Goal: Task Accomplishment & Management: Manage account settings

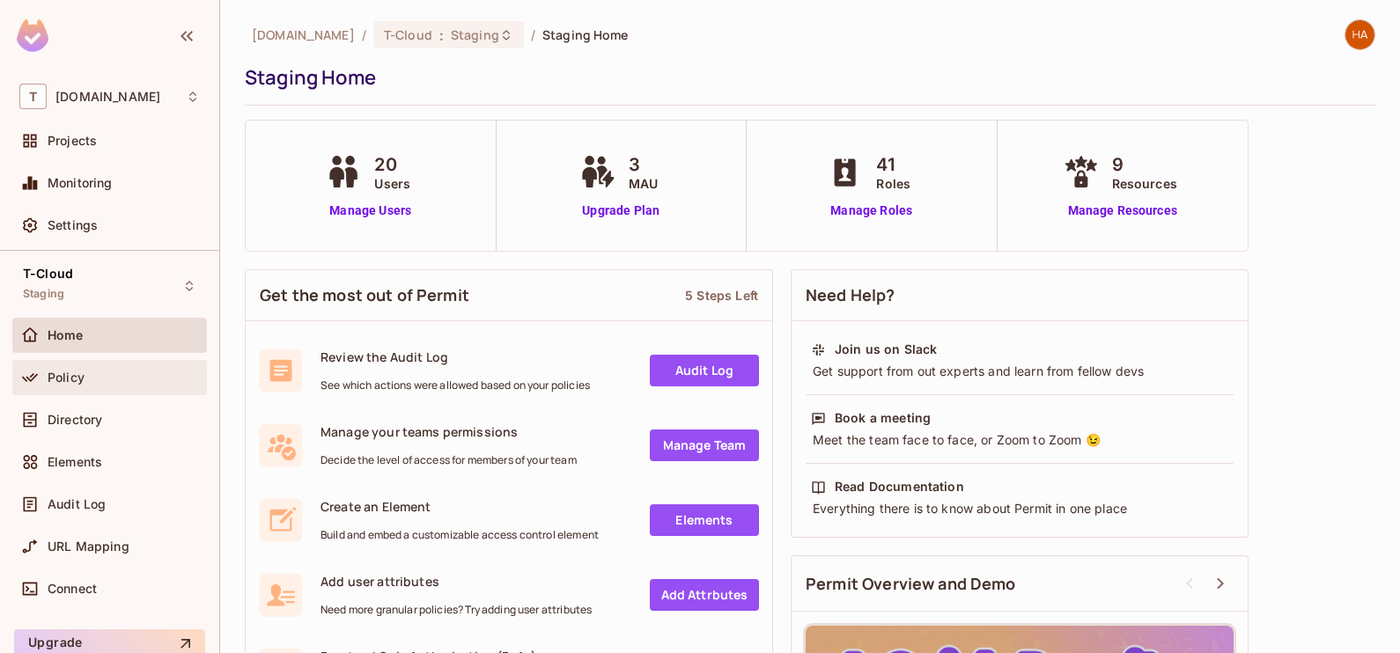
click at [123, 375] on div "Policy" at bounding box center [124, 378] width 152 height 14
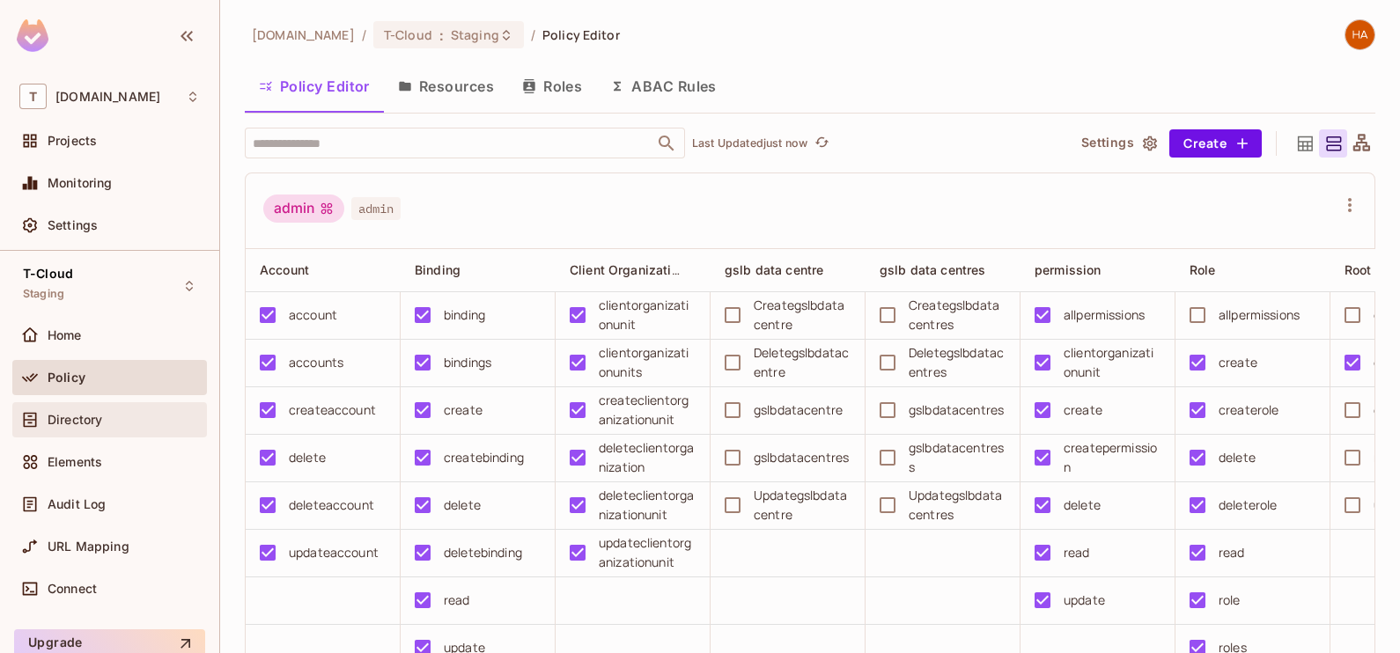
click at [142, 430] on div "Directory" at bounding box center [109, 419] width 195 height 35
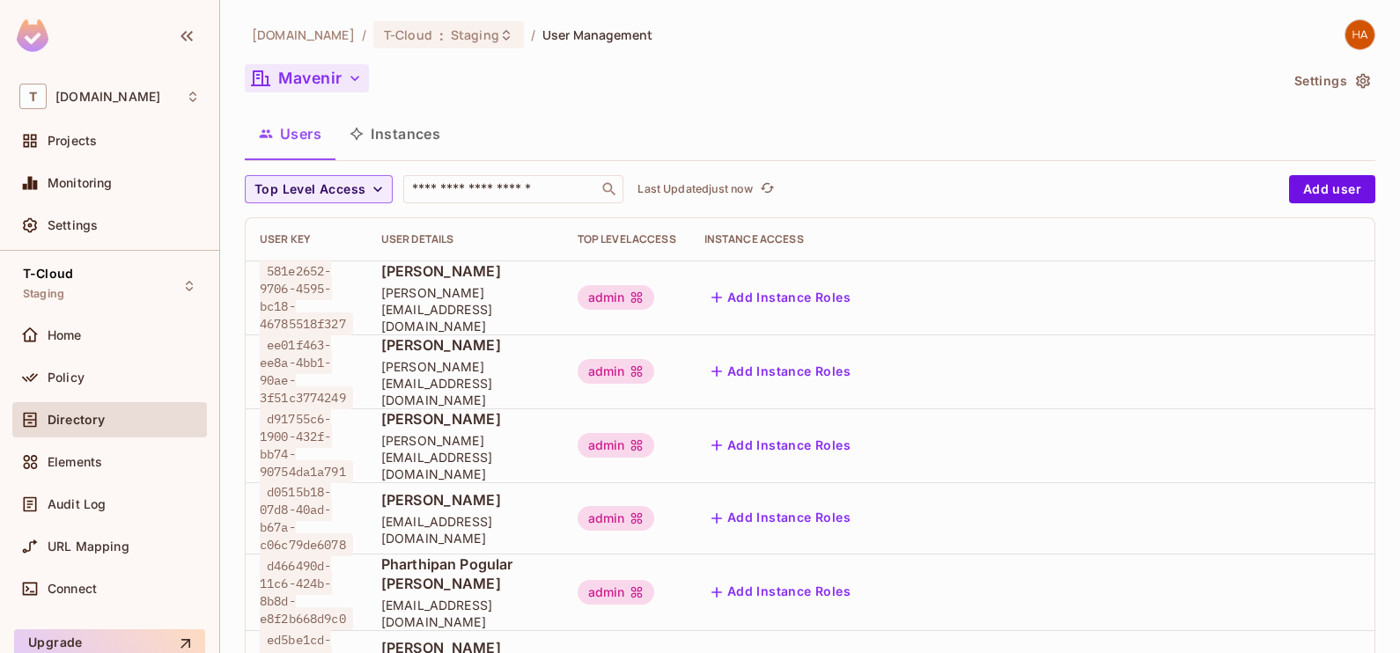
click at [334, 80] on button "Mavenir" at bounding box center [307, 78] width 124 height 28
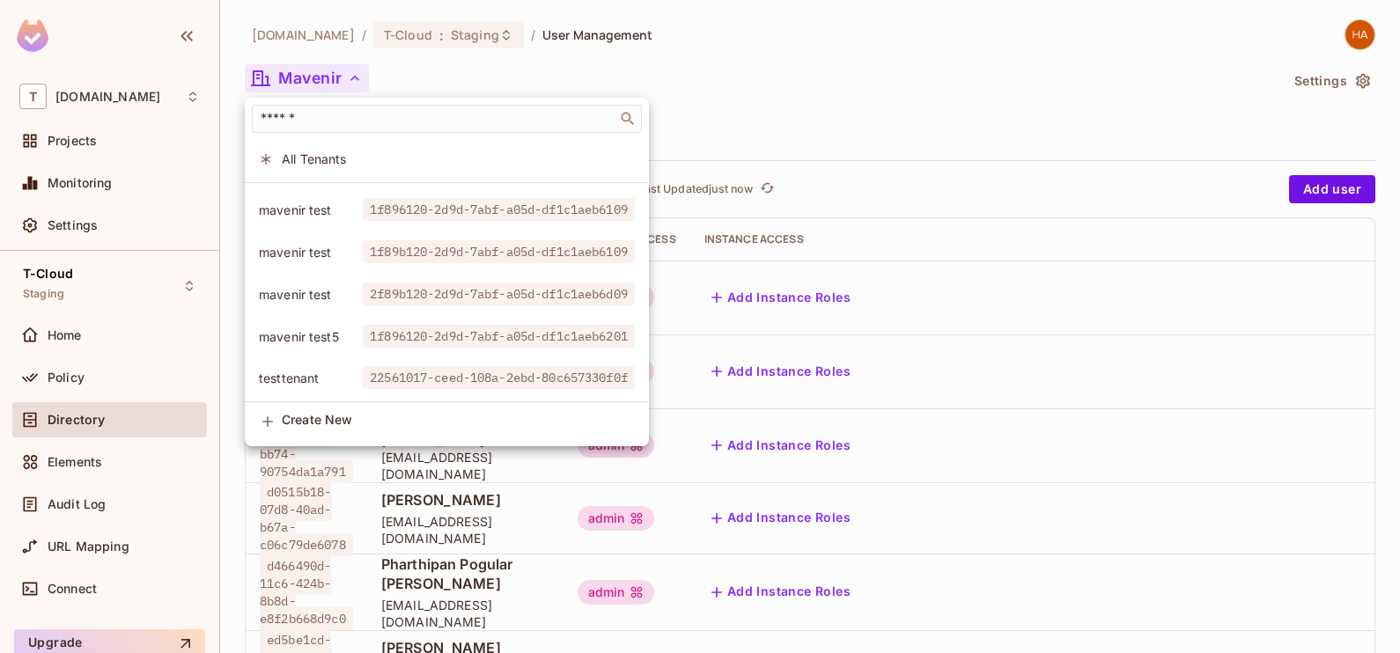
scroll to position [387, 0]
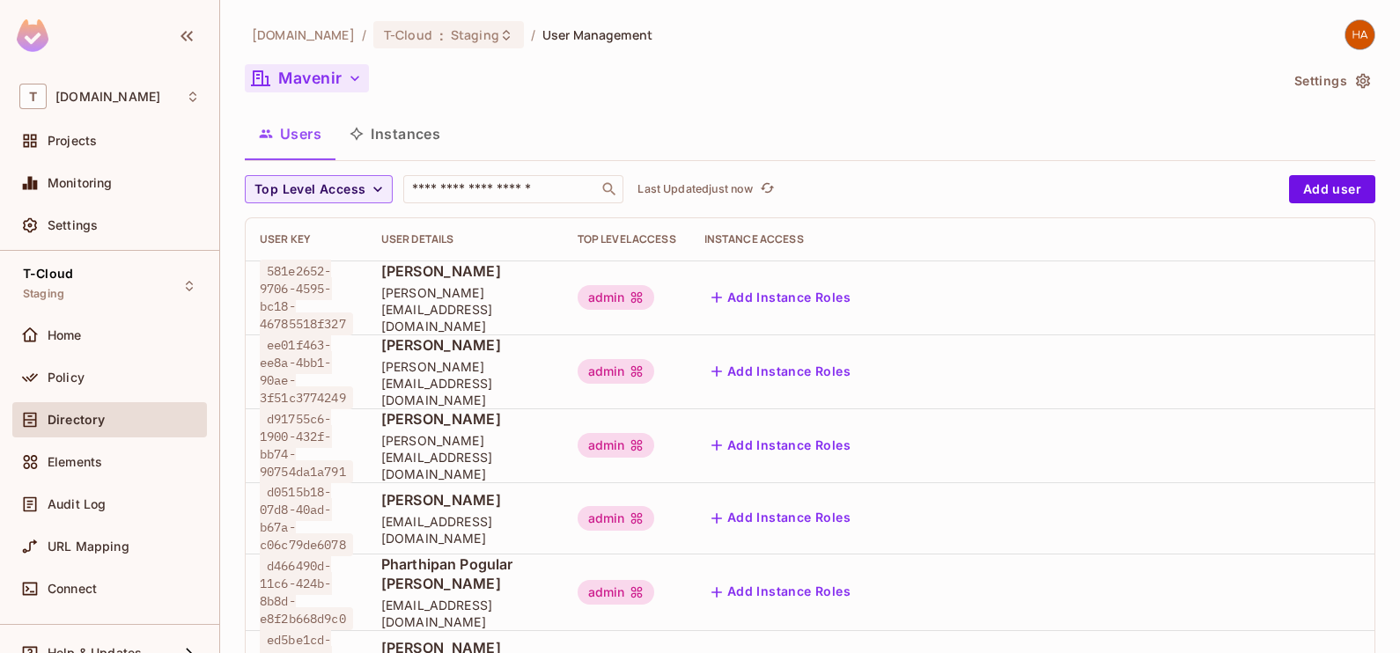
click at [344, 77] on button "Mavenir" at bounding box center [307, 78] width 124 height 28
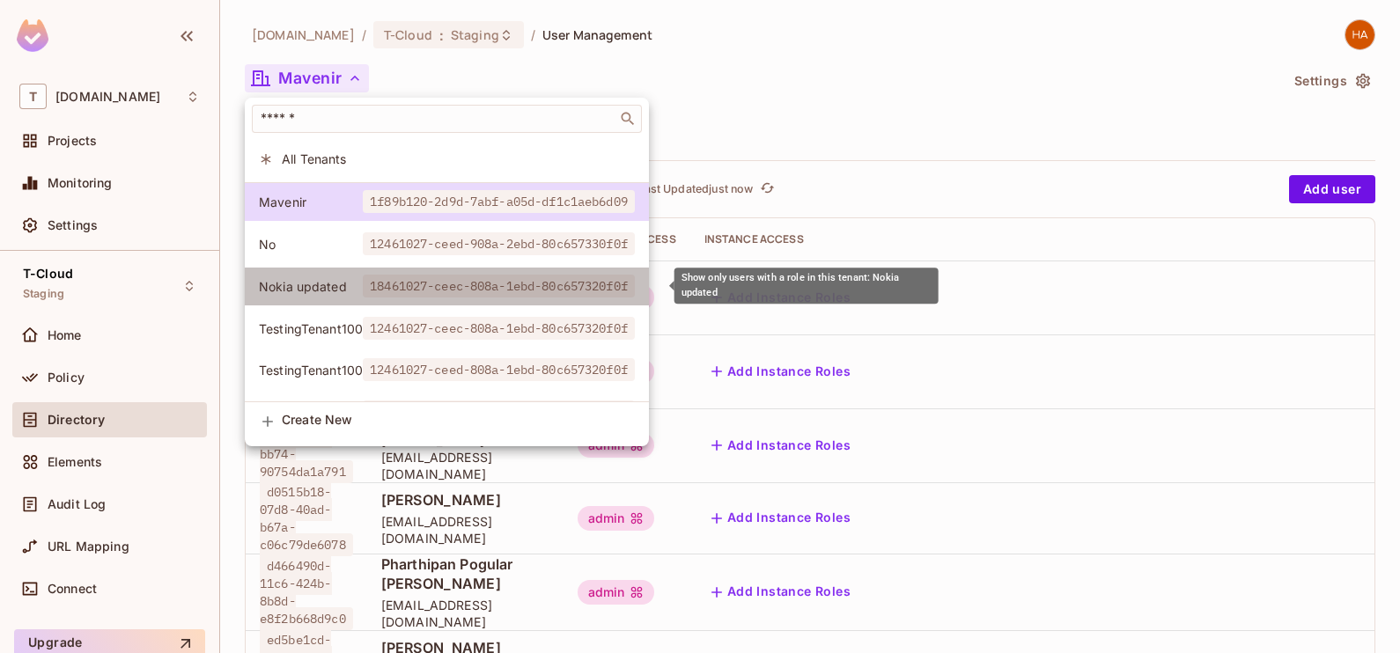
click at [401, 288] on span "18461027-ceec-808a-1ebd-80c657320f0f" at bounding box center [499, 286] width 272 height 23
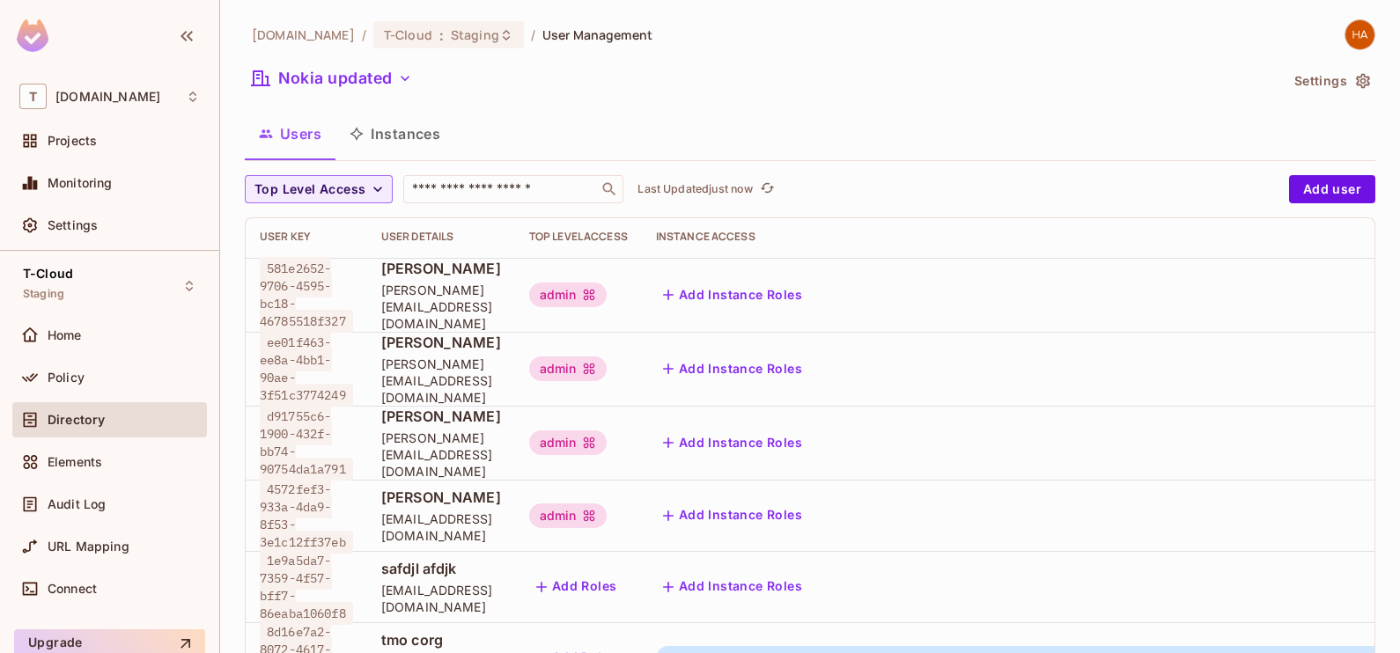
scroll to position [77, 0]
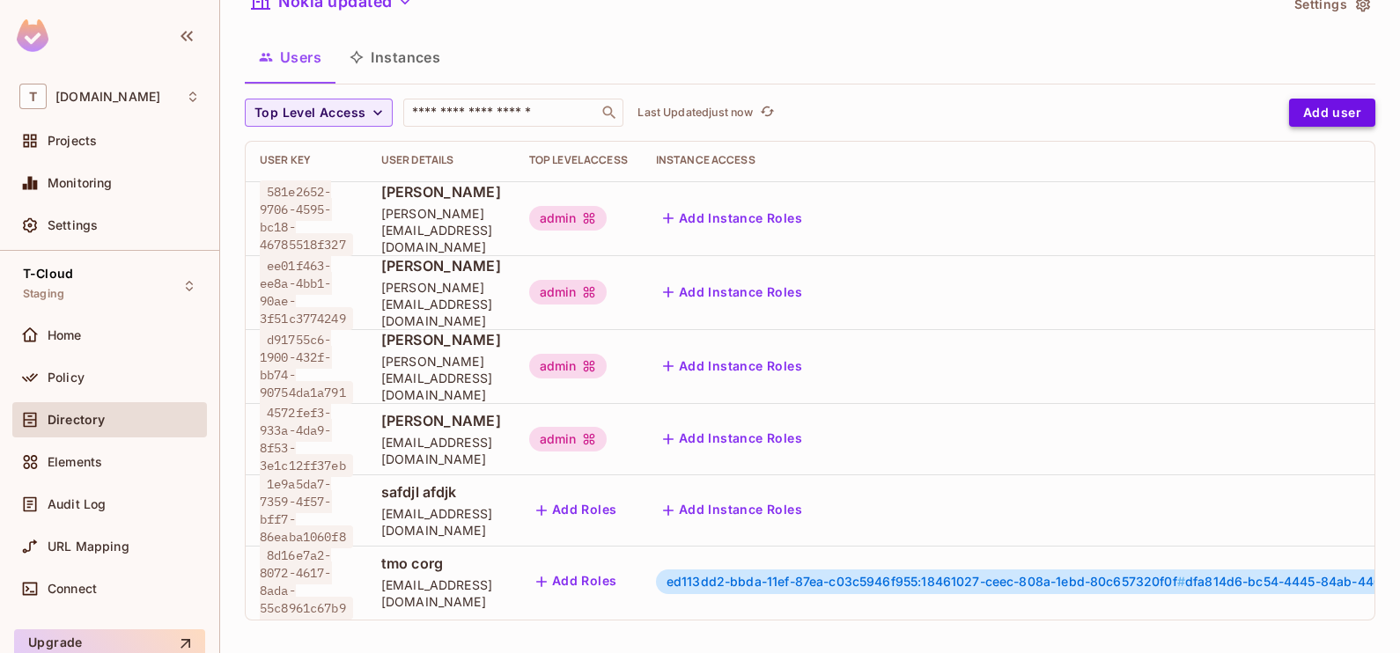
click at [1290, 106] on button "Add user" at bounding box center [1332, 113] width 86 height 28
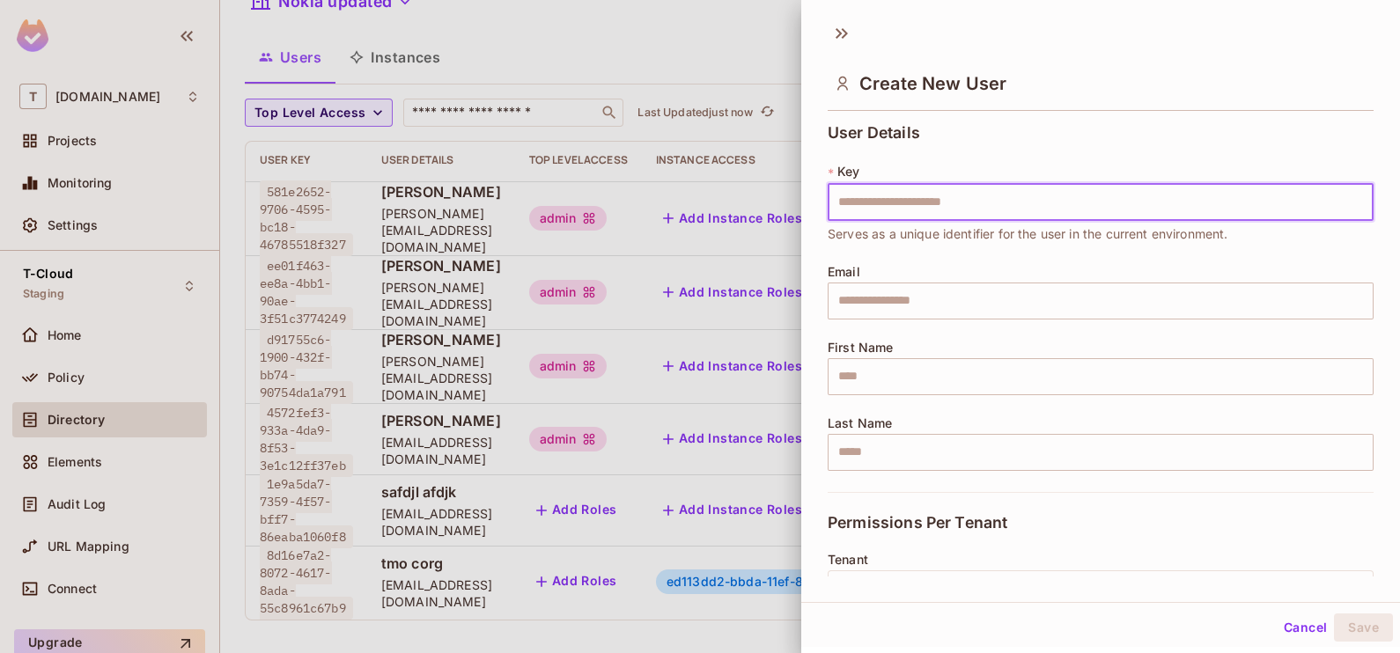
click at [1039, 209] on input "text" at bounding box center [1100, 202] width 546 height 37
type input "**********"
type input "********"
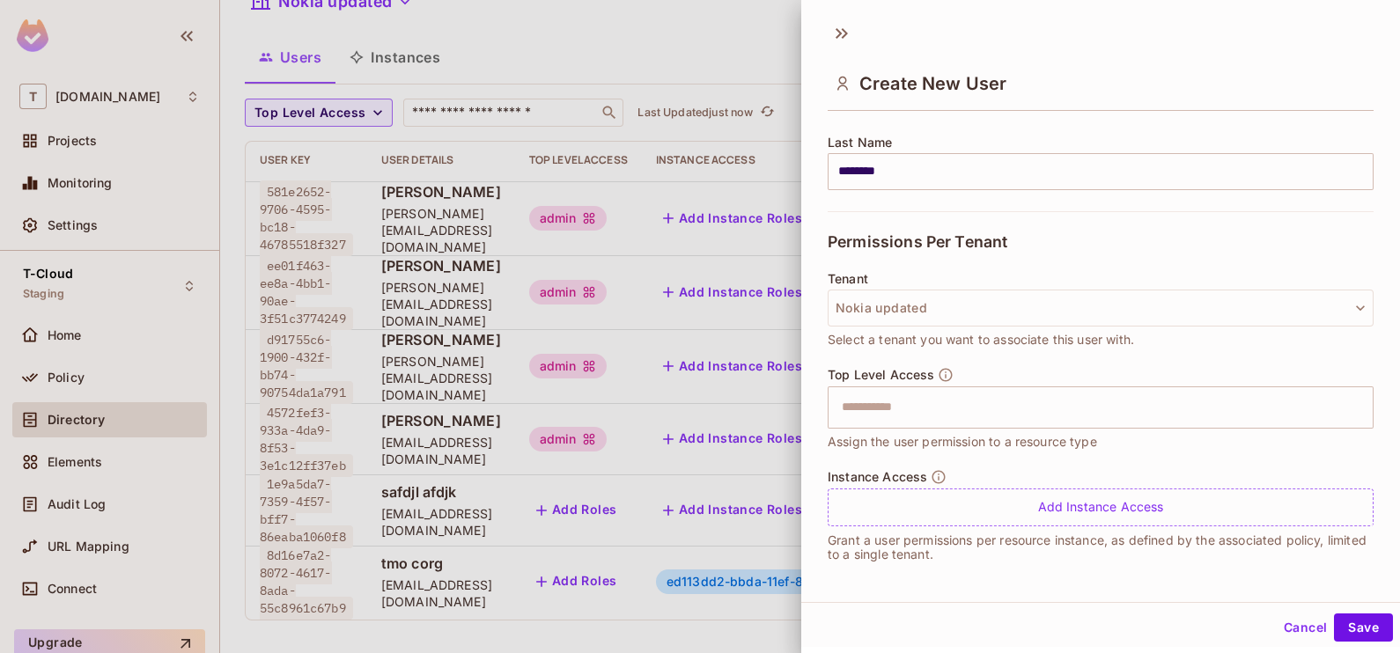
scroll to position [282, 0]
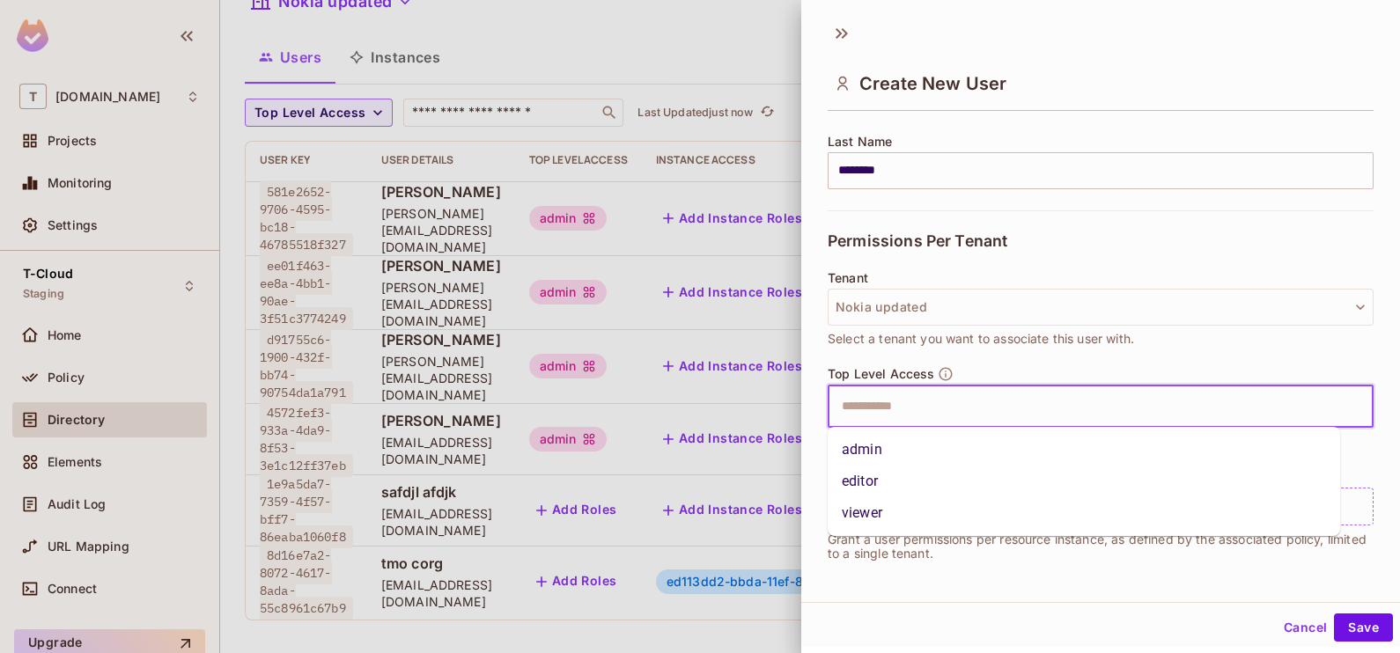
click at [936, 400] on input "text" at bounding box center [1085, 406] width 508 height 35
click at [889, 460] on li "admin" at bounding box center [1083, 450] width 512 height 32
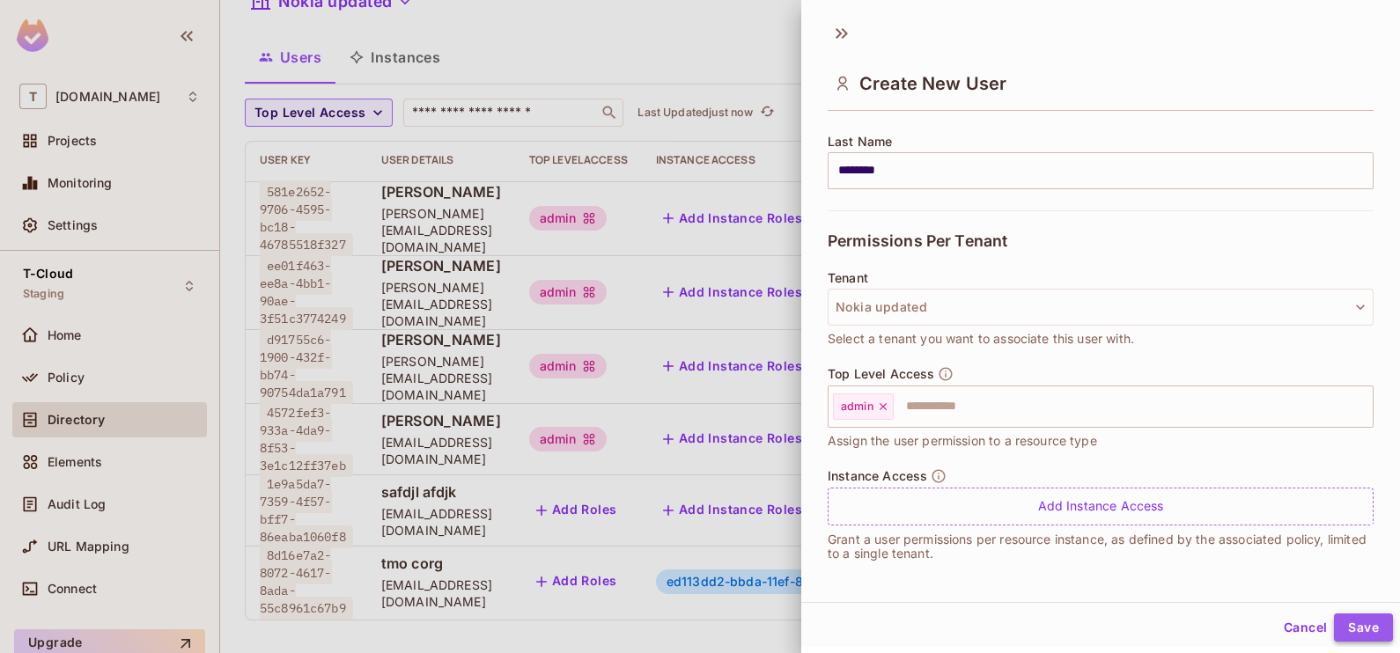
click at [1338, 619] on button "Save" at bounding box center [1363, 628] width 59 height 28
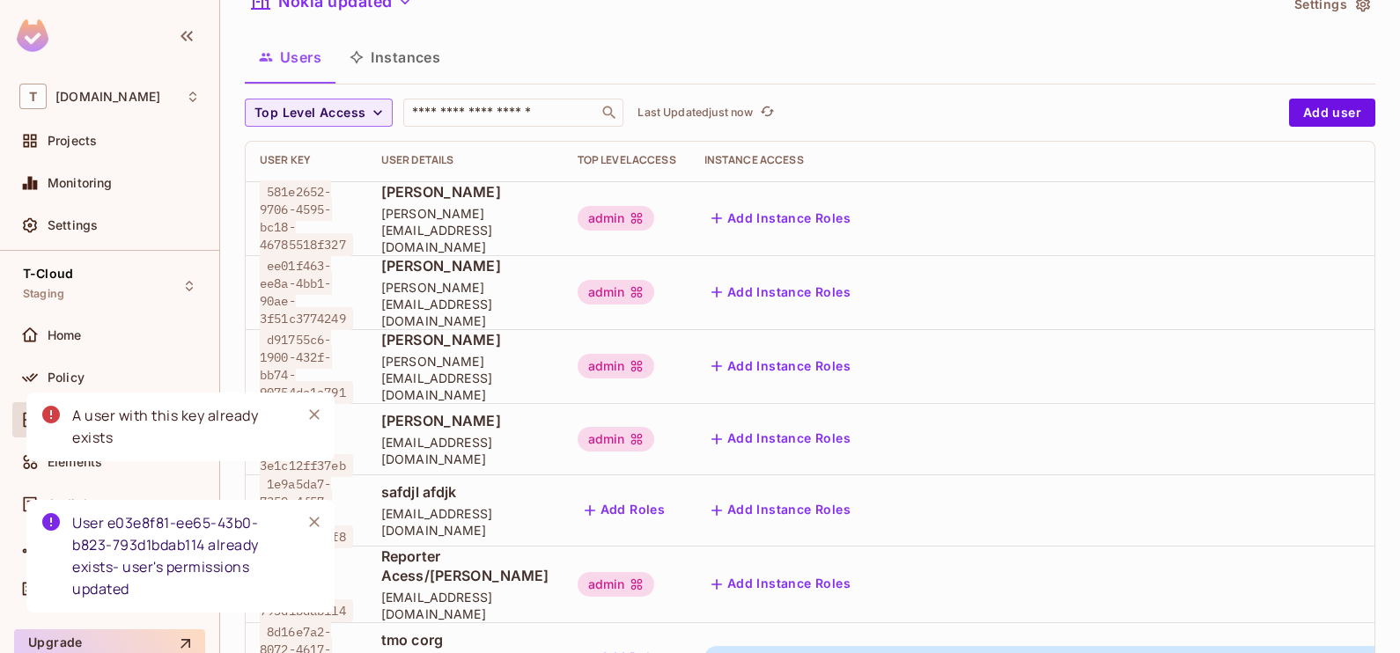
scroll to position [173, 0]
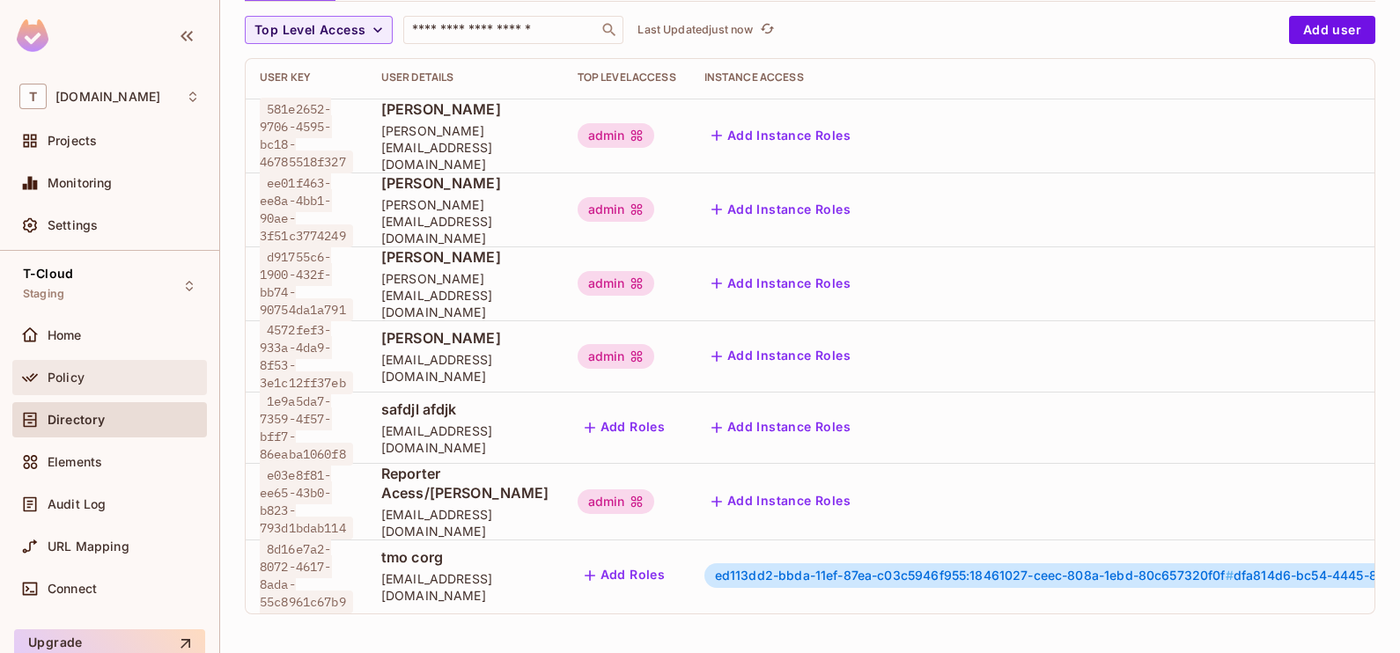
click at [116, 379] on div "Policy" at bounding box center [124, 378] width 152 height 14
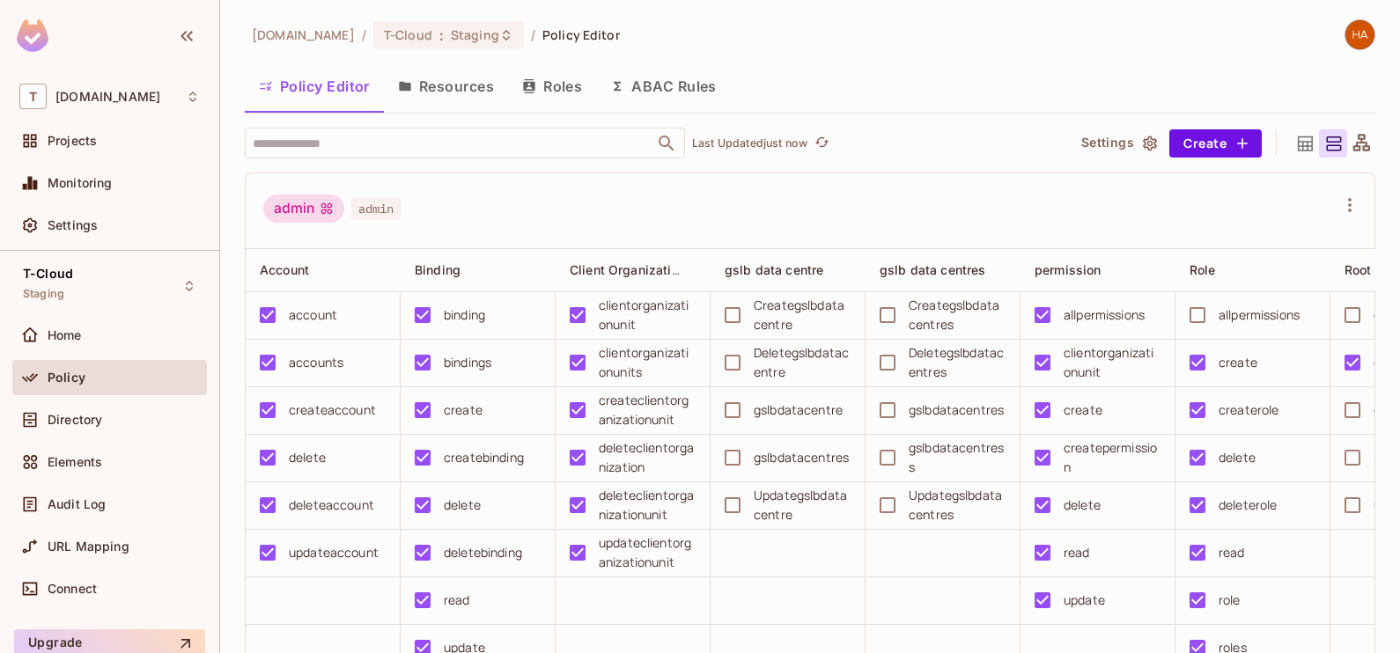
click at [546, 83] on button "Roles" at bounding box center [552, 86] width 88 height 44
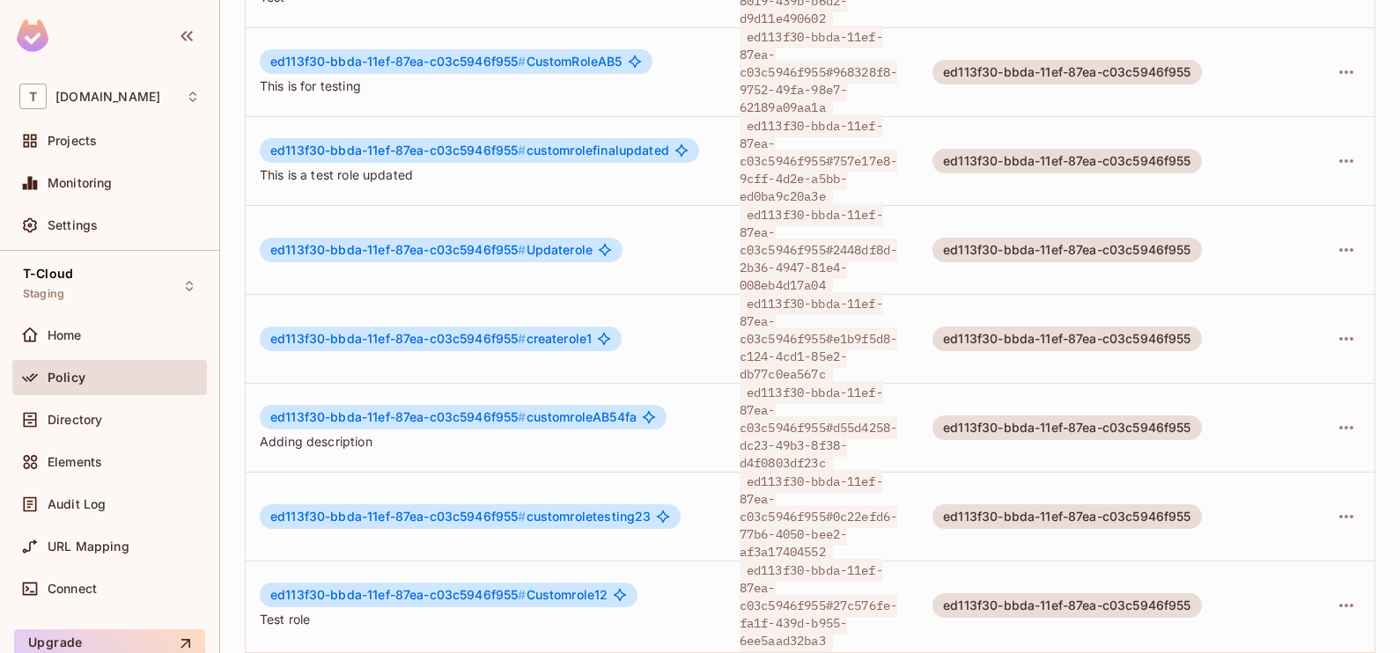
scroll to position [834, 0]
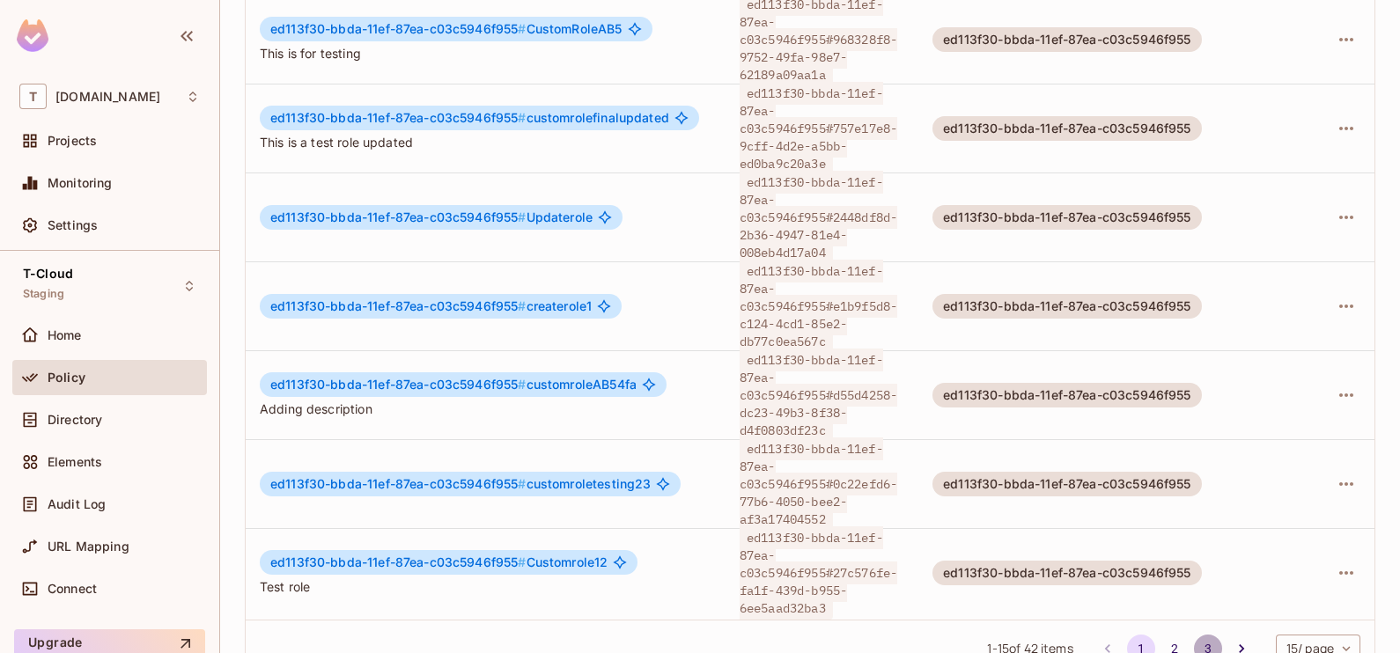
click at [1194, 635] on button "3" at bounding box center [1208, 649] width 28 height 28
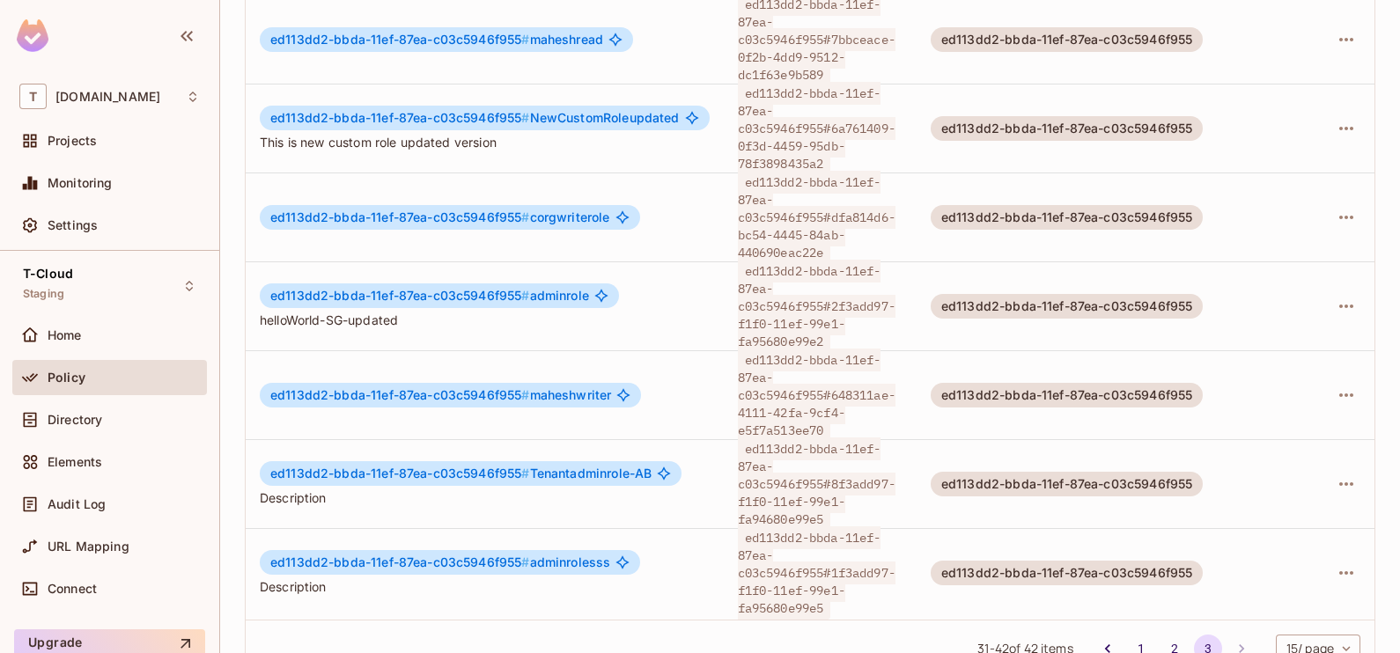
scroll to position [3, 37]
click at [1335, 562] on icon "button" at bounding box center [1345, 572] width 21 height 21
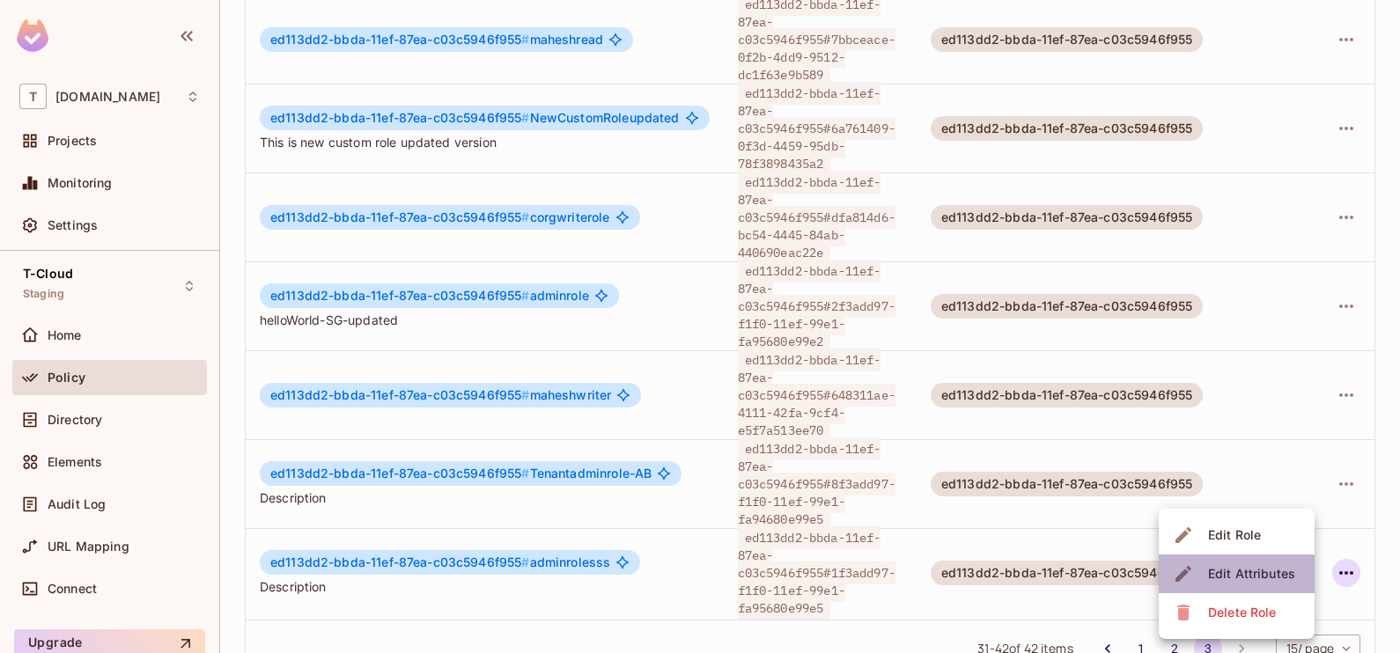
click at [1246, 567] on div "Edit Attributes" at bounding box center [1251, 574] width 87 height 18
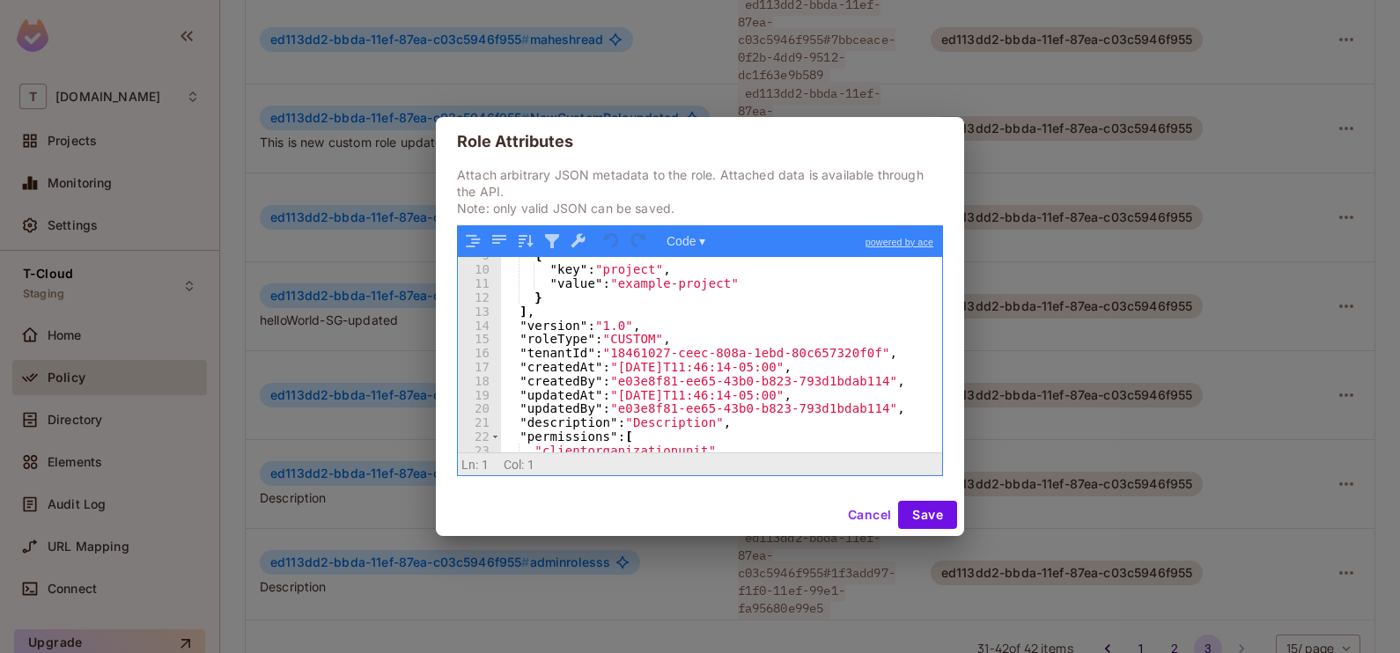
scroll to position [151, 0]
